Goal: Information Seeking & Learning: Learn about a topic

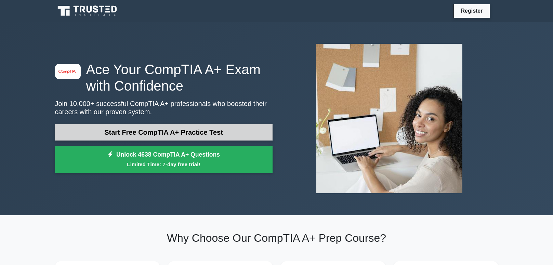
click at [178, 134] on link "Start Free CompTIA A+ Practice Test" at bounding box center [164, 132] width 218 height 16
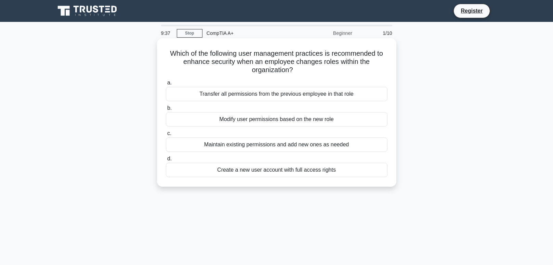
click at [249, 122] on div "Modify user permissions based on the new role" at bounding box center [277, 119] width 222 height 14
click at [166, 110] on input "b. Modify user permissions based on the new role" at bounding box center [166, 108] width 0 height 4
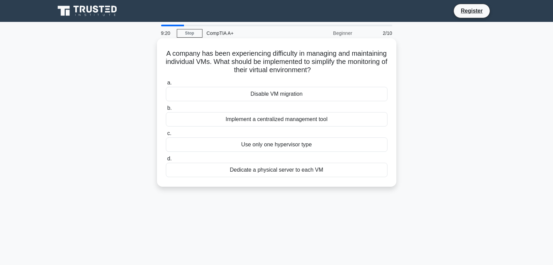
click at [281, 121] on div "Implement a centralized management tool" at bounding box center [277, 119] width 222 height 14
click at [166, 110] on input "b. Implement a centralized management tool" at bounding box center [166, 108] width 0 height 4
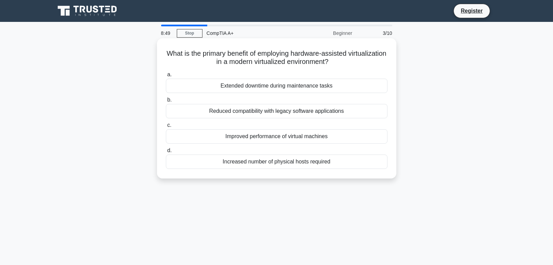
click at [305, 138] on div "Improved performance of virtual machines" at bounding box center [277, 136] width 222 height 14
click at [166, 128] on input "c. Improved performance of virtual machines" at bounding box center [166, 125] width 0 height 4
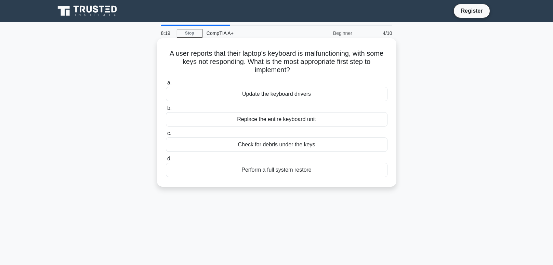
click at [294, 145] on div "Check for debris under the keys" at bounding box center [277, 145] width 222 height 14
click at [166, 136] on input "c. Check for debris under the keys" at bounding box center [166, 133] width 0 height 4
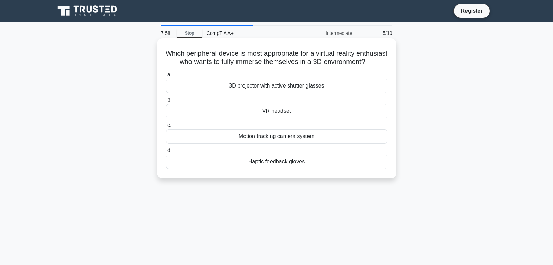
click at [282, 111] on div "VR headset" at bounding box center [277, 111] width 222 height 14
click at [166, 102] on input "b. VR headset" at bounding box center [166, 100] width 0 height 4
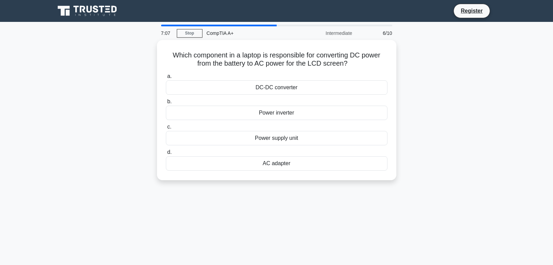
click at [433, 87] on div "Which component in a laptop is responsible for converting DC power from the bat…" at bounding box center [277, 114] width 452 height 148
click at [287, 117] on div "Power inverter" at bounding box center [277, 111] width 222 height 14
click at [166, 102] on input "b. Power inverter" at bounding box center [166, 100] width 0 height 4
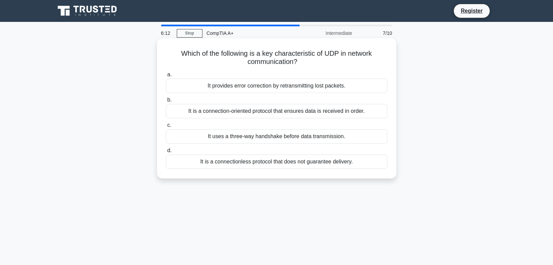
click at [368, 162] on div "It is a connectionless protocol that does not guarantee delivery." at bounding box center [277, 162] width 222 height 14
click at [166, 153] on input "d. It is a connectionless protocol that does not guarantee delivery." at bounding box center [166, 150] width 0 height 4
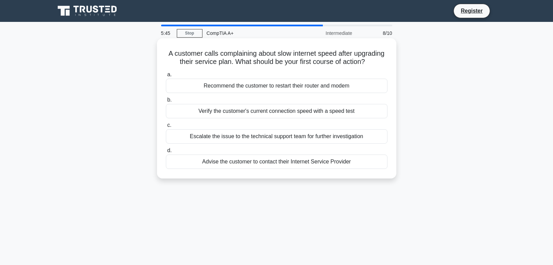
click at [293, 109] on div "Verify the customer's current connection speed with a speed test" at bounding box center [277, 111] width 222 height 14
click at [166, 102] on input "b. Verify the customer's current connection speed with a speed test" at bounding box center [166, 100] width 0 height 4
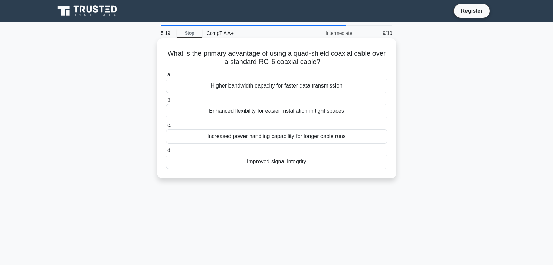
click at [320, 165] on div "Improved signal integrity" at bounding box center [277, 162] width 222 height 14
click at [166, 153] on input "d. Improved signal integrity" at bounding box center [166, 150] width 0 height 4
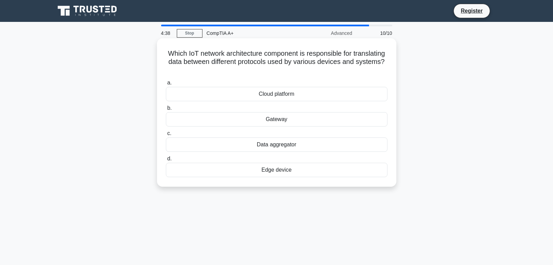
click at [277, 172] on div "Edge device" at bounding box center [277, 170] width 222 height 14
click at [166, 161] on input "d. Edge device" at bounding box center [166, 159] width 0 height 4
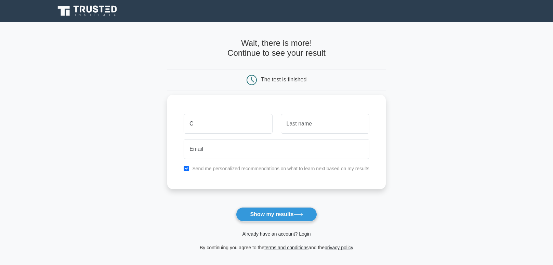
type input "C"
click at [319, 127] on input "text" at bounding box center [325, 124] width 89 height 20
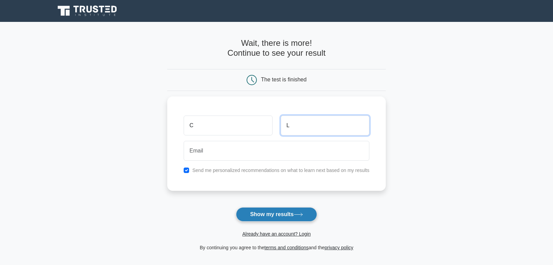
type input "L"
click at [269, 211] on button "Show my results" at bounding box center [276, 214] width 81 height 14
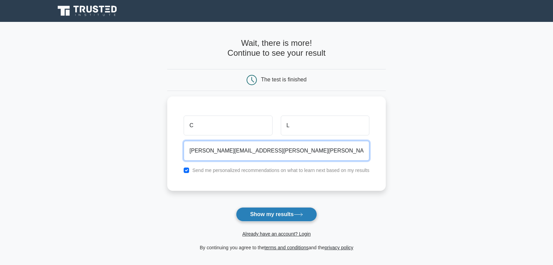
type input "chris.salva.lam.15@gmail.com"
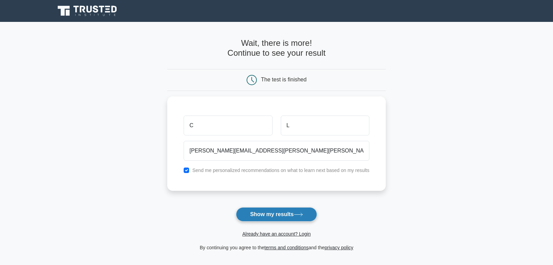
click at [303, 212] on button "Show my results" at bounding box center [276, 214] width 81 height 14
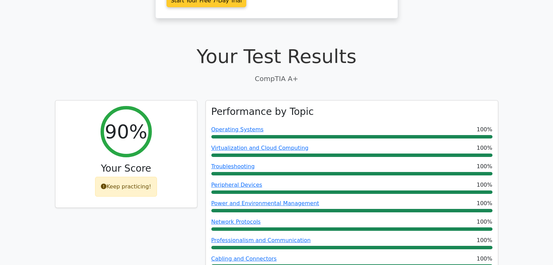
scroll to position [202, 0]
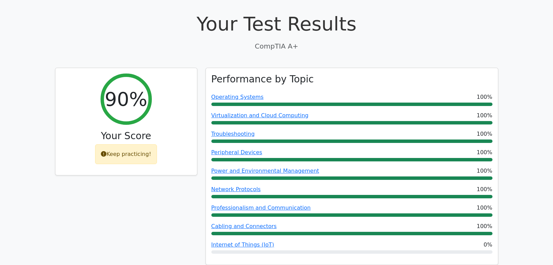
click at [155, 191] on div "90% Your Score Keep practicing!" at bounding box center [126, 171] width 151 height 206
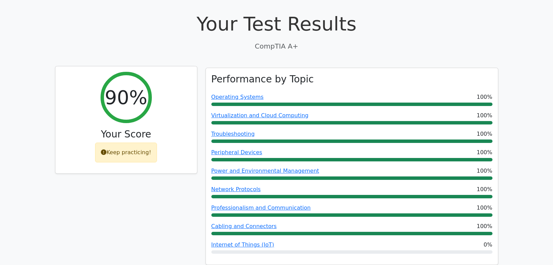
click at [141, 96] on h2 "90%" at bounding box center [126, 97] width 42 height 23
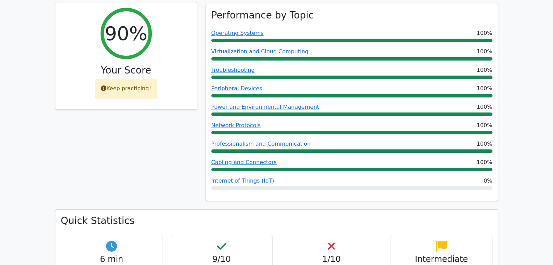
scroll to position [342, 0]
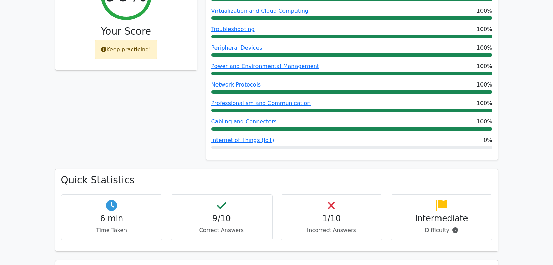
scroll to position [302, 0]
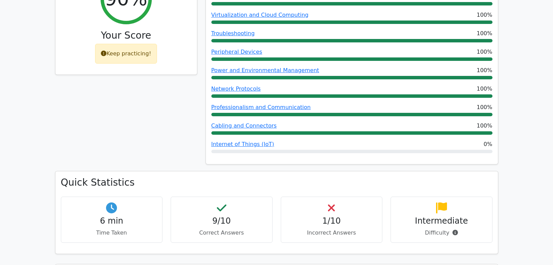
click at [441, 219] on h4 "Intermediate" at bounding box center [441, 221] width 90 height 10
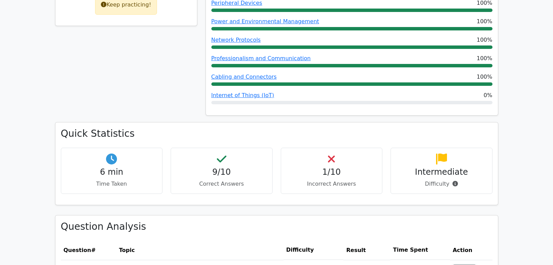
scroll to position [387, 0]
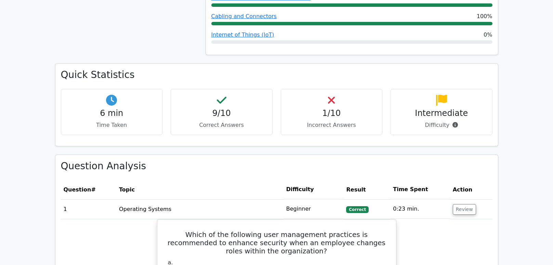
scroll to position [421, 0]
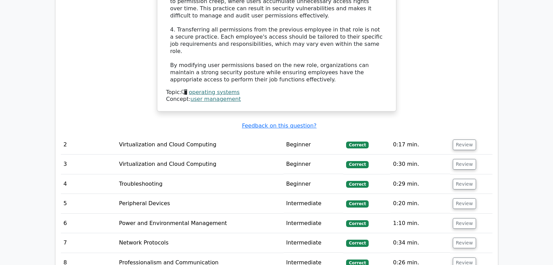
scroll to position [1025, 0]
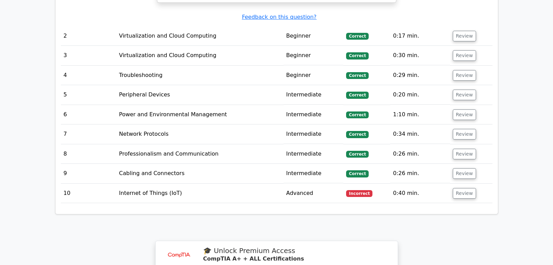
click at [257, 184] on td "Internet of Things (IoT)" at bounding box center [199, 193] width 167 height 19
click at [167, 184] on td "Internet of Things (IoT)" at bounding box center [199, 193] width 167 height 19
click at [461, 188] on button "Review" at bounding box center [464, 193] width 23 height 11
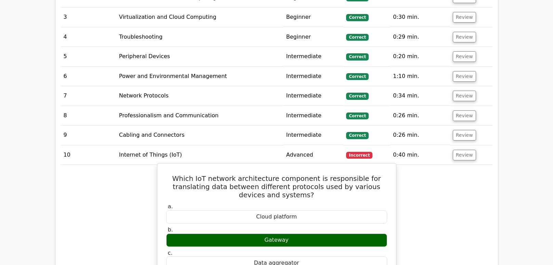
scroll to position [1025, 0]
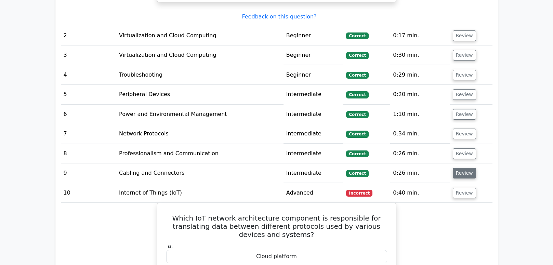
click at [461, 168] on button "Review" at bounding box center [464, 173] width 23 height 11
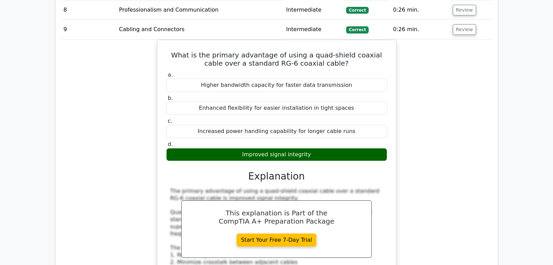
scroll to position [1005, 0]
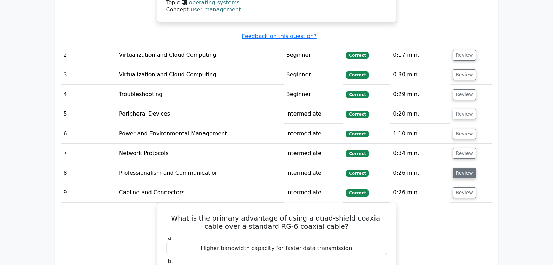
click at [464, 168] on button "Review" at bounding box center [464, 173] width 23 height 11
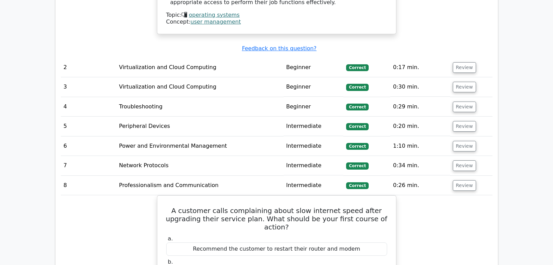
scroll to position [854, 0]
